Goal: Use online tool/utility: Utilize a website feature to perform a specific function

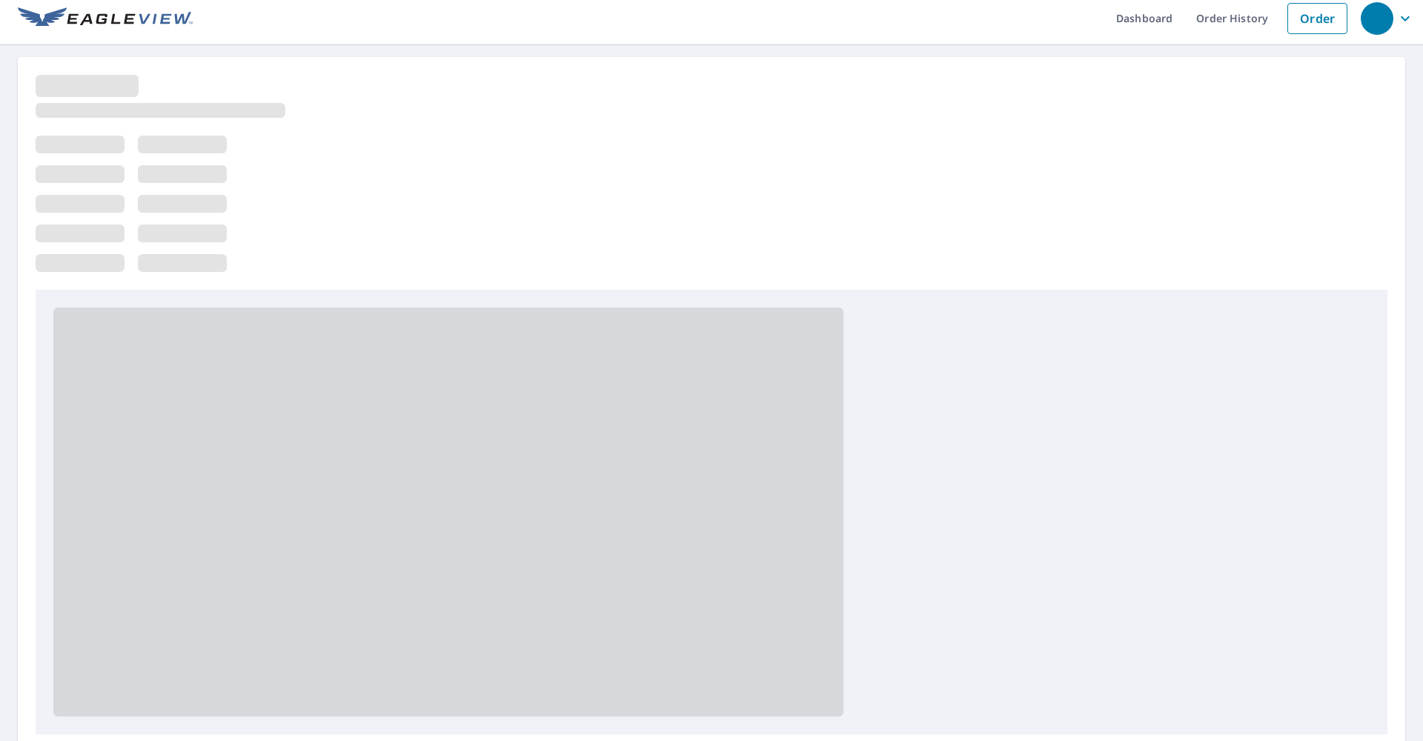
scroll to position [12, 0]
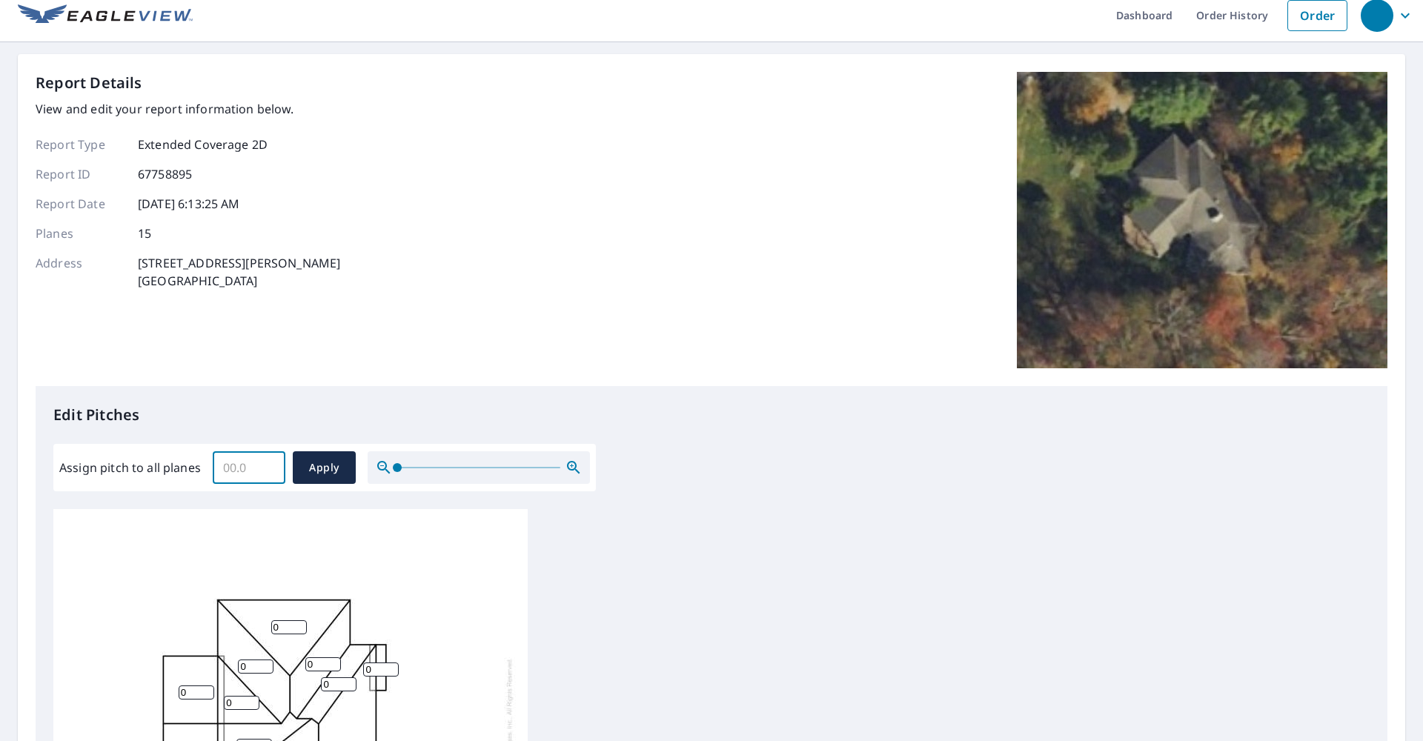
drag, startPoint x: 217, startPoint y: 465, endPoint x: 285, endPoint y: 480, distance: 69.1
click at [285, 480] on div "​ Apply" at bounding box center [284, 467] width 143 height 33
type input "5"
click at [337, 460] on span "Apply" at bounding box center [324, 468] width 39 height 19
type input "5"
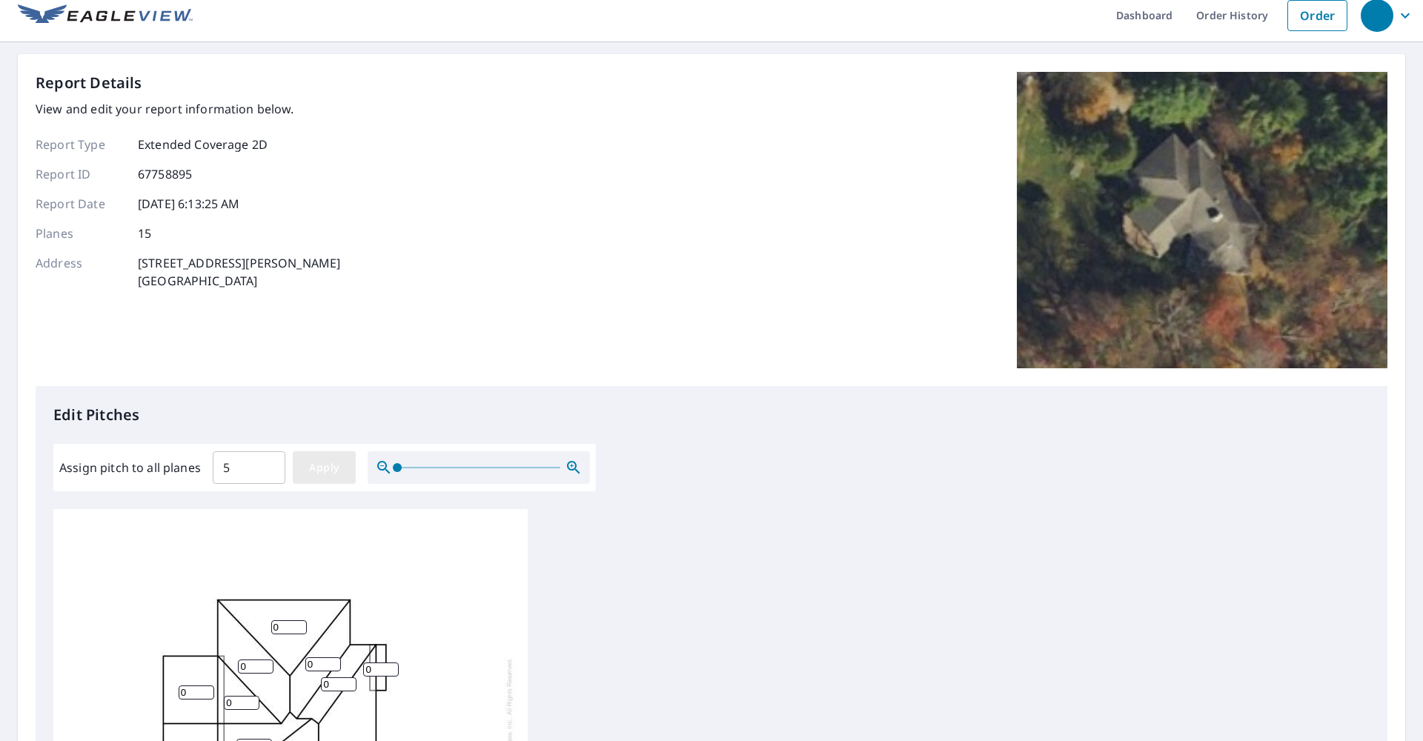
type input "5"
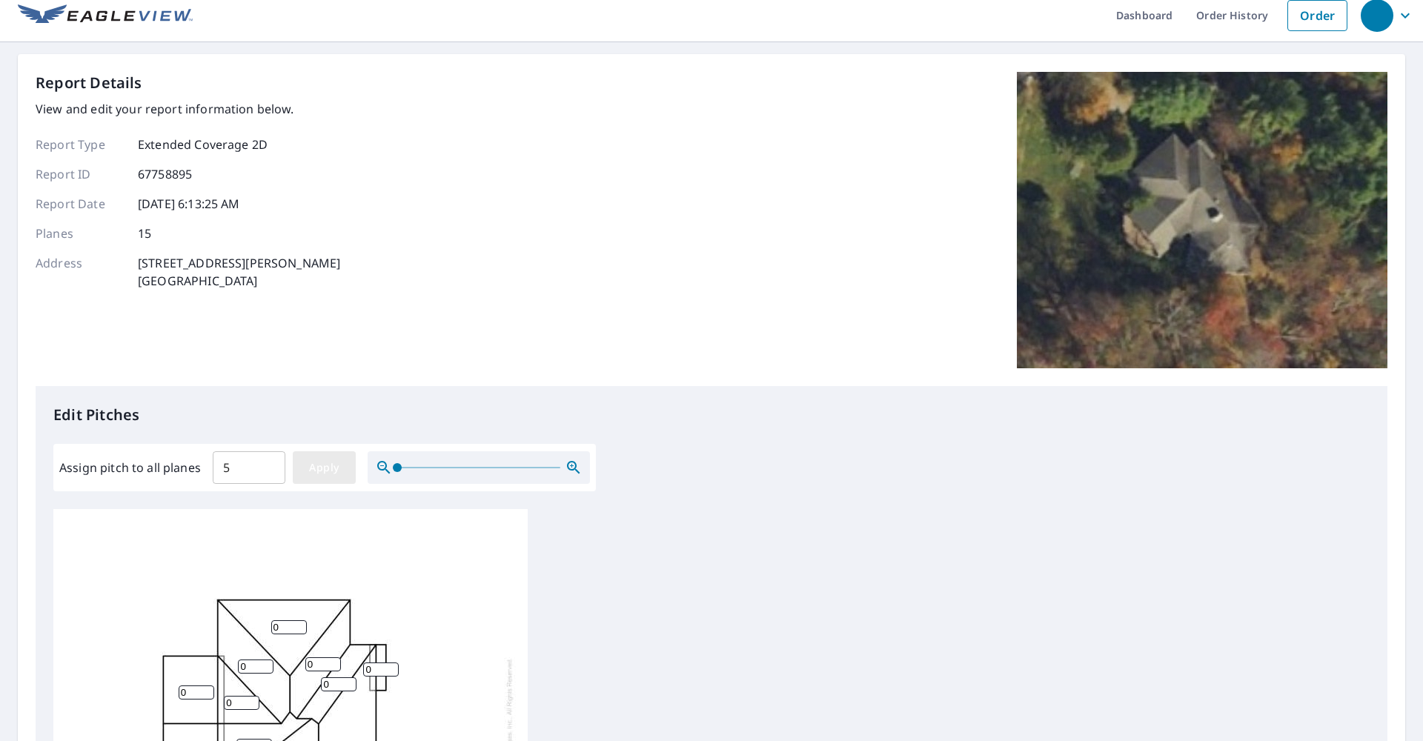
type input "5"
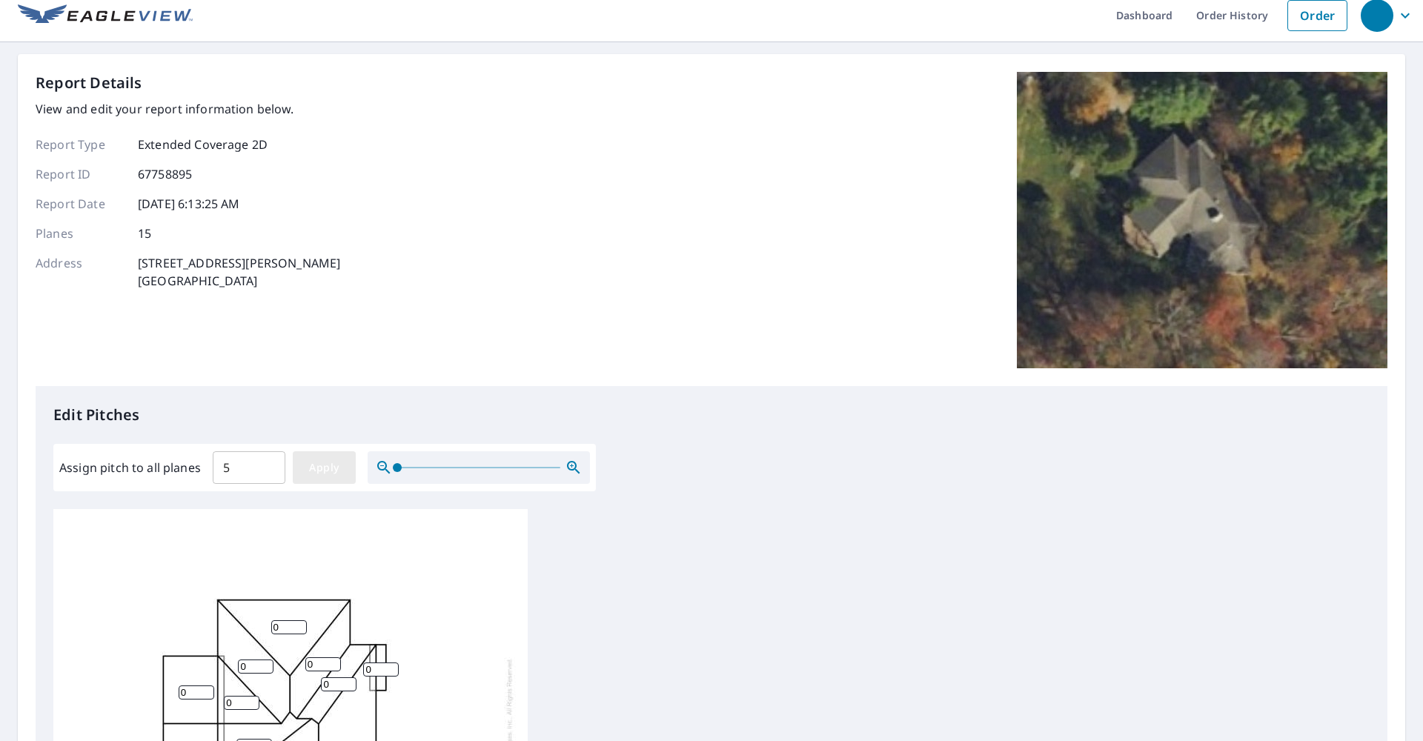
type input "5"
click at [322, 479] on button "Apply" at bounding box center [324, 467] width 63 height 33
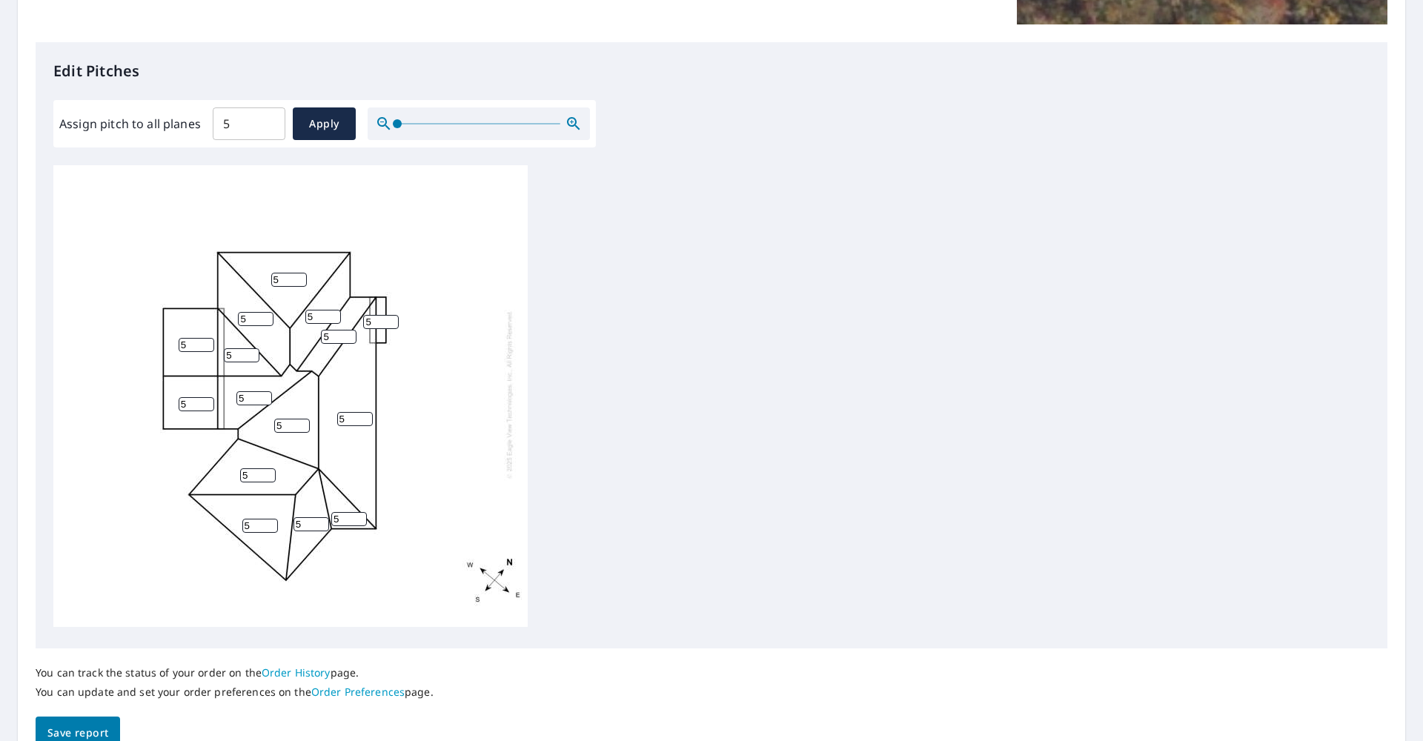
scroll to position [431, 0]
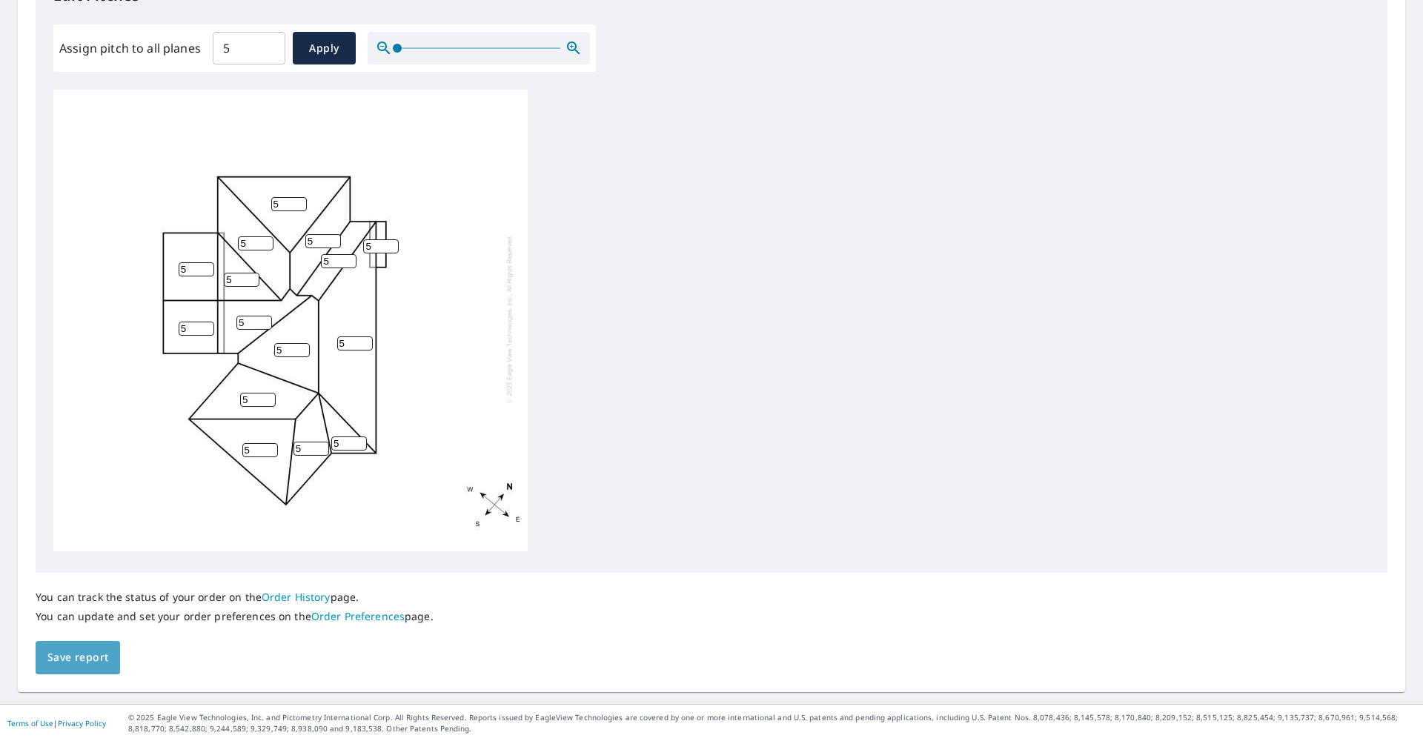
click at [76, 660] on span "Save report" at bounding box center [77, 658] width 61 height 19
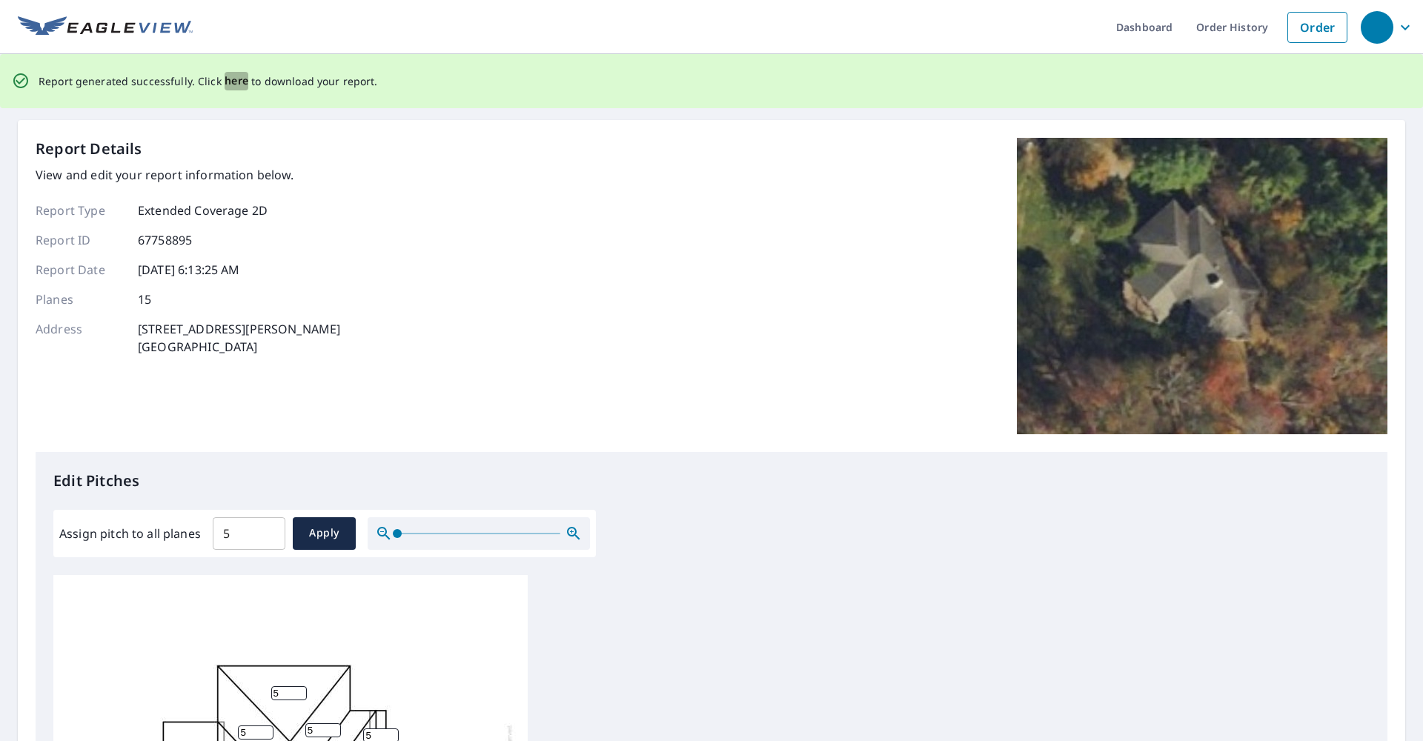
click at [225, 79] on span "here" at bounding box center [237, 81] width 24 height 19
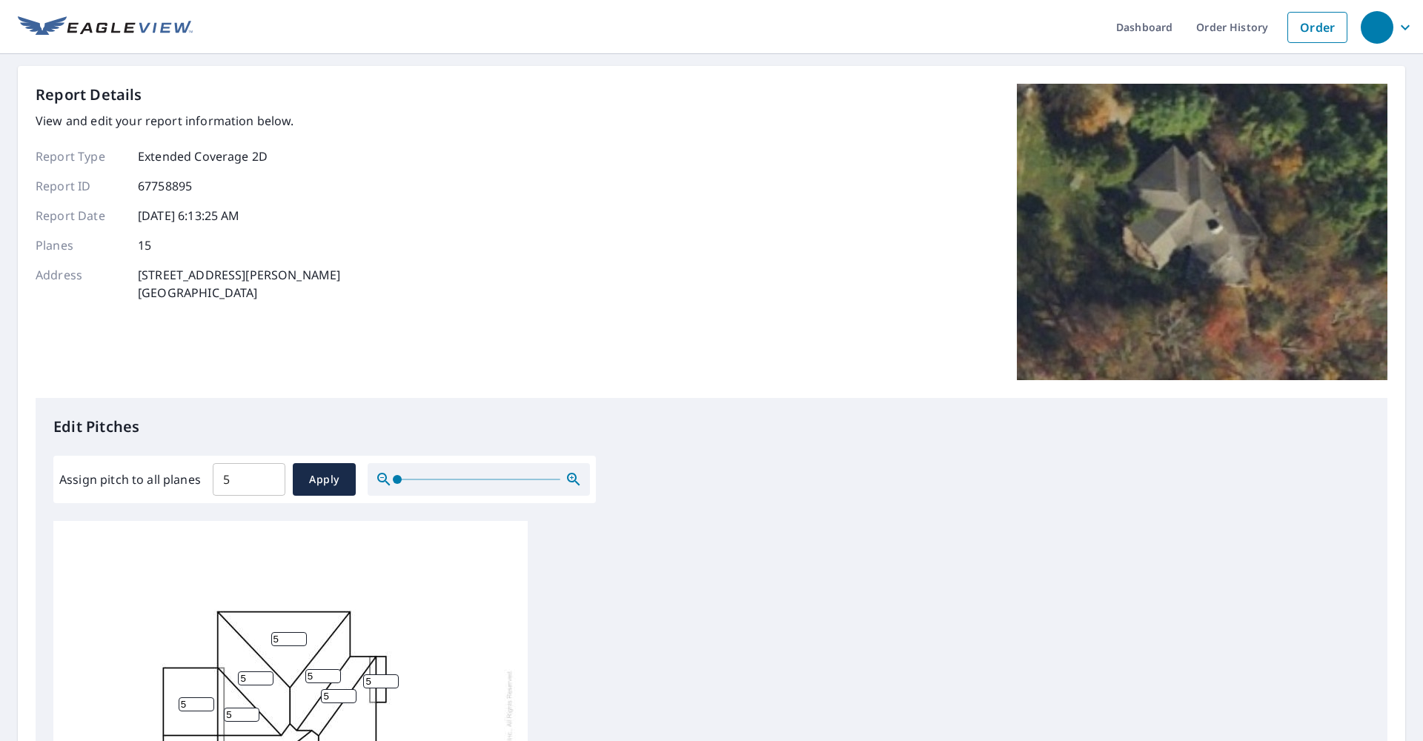
click at [1284, 67] on div "Report Details View and edit your report information below. Report Type Extende…" at bounding box center [712, 595] width 1388 height 1058
